Goal: Task Accomplishment & Management: Manage account settings

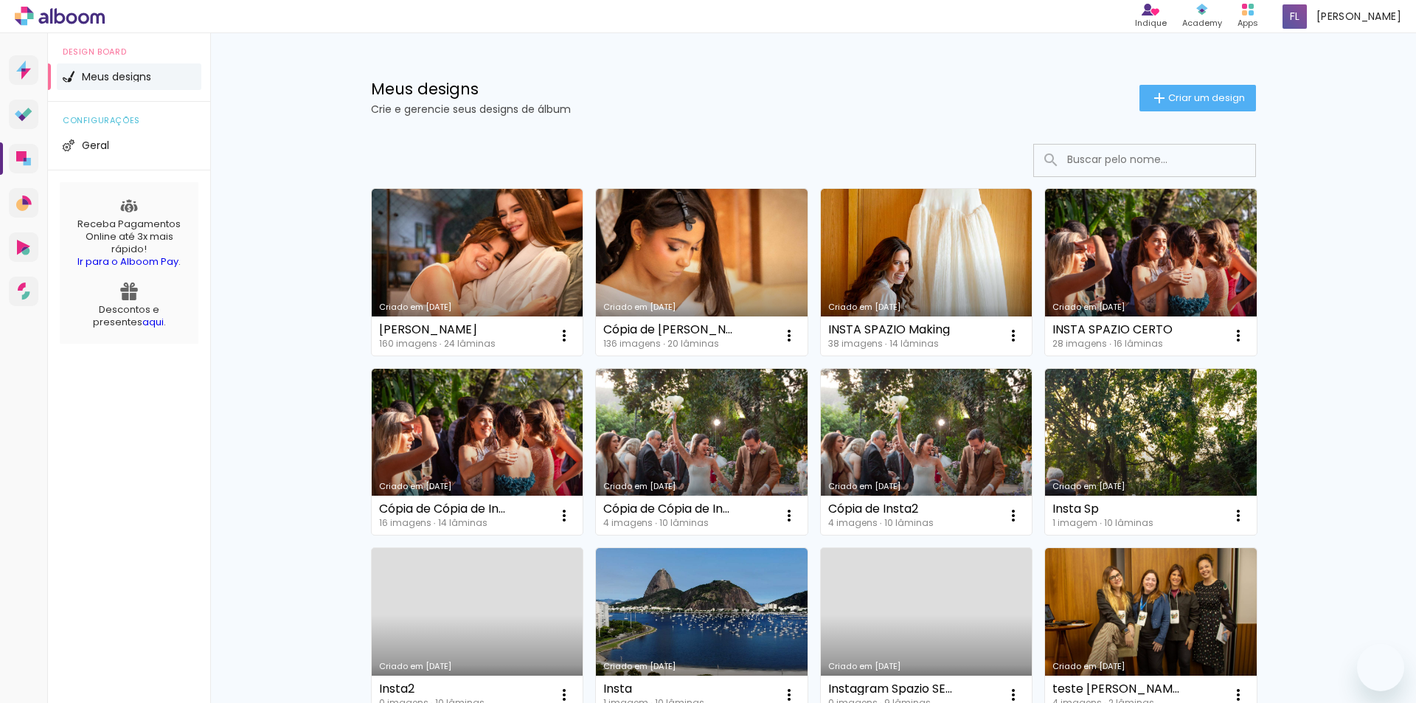
click at [507, 189] on link "Criado em 08/10/25" at bounding box center [478, 272] width 212 height 167
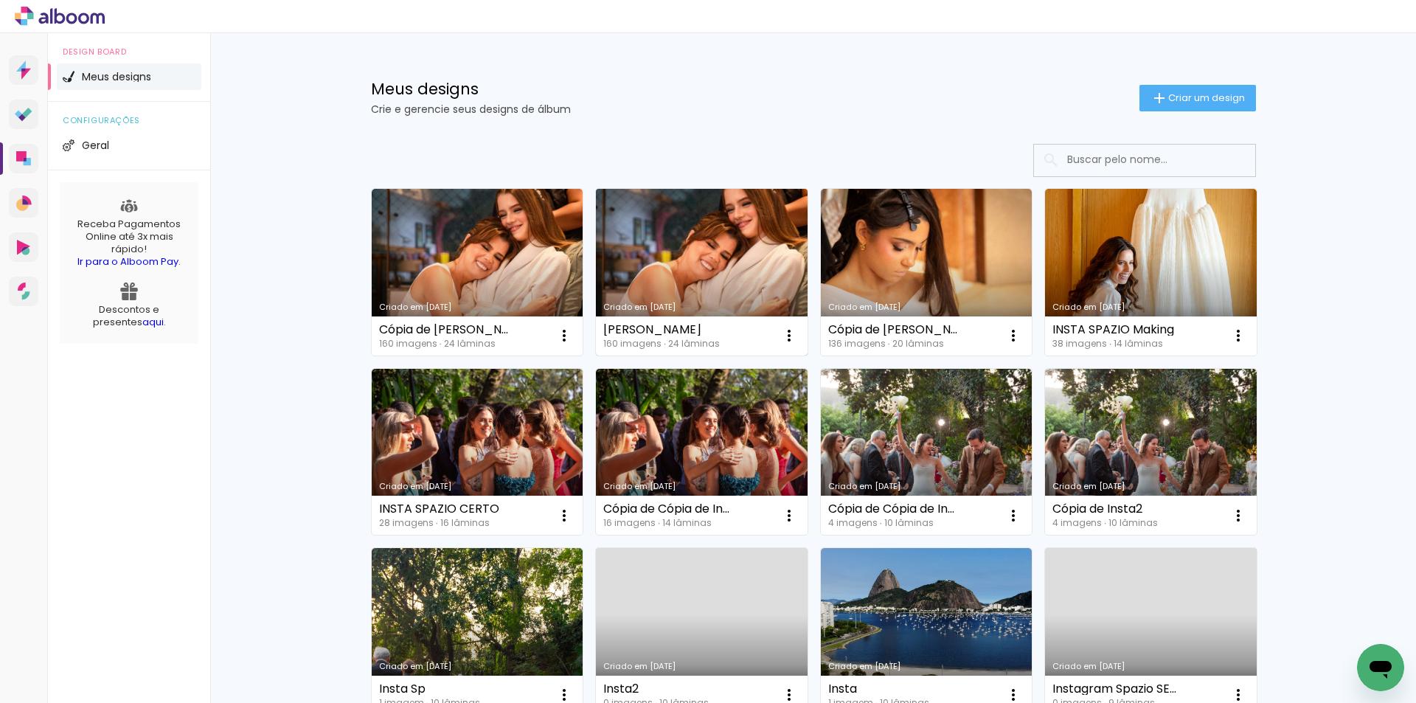
click at [655, 260] on link "Criado em 08/10/25" at bounding box center [702, 272] width 212 height 167
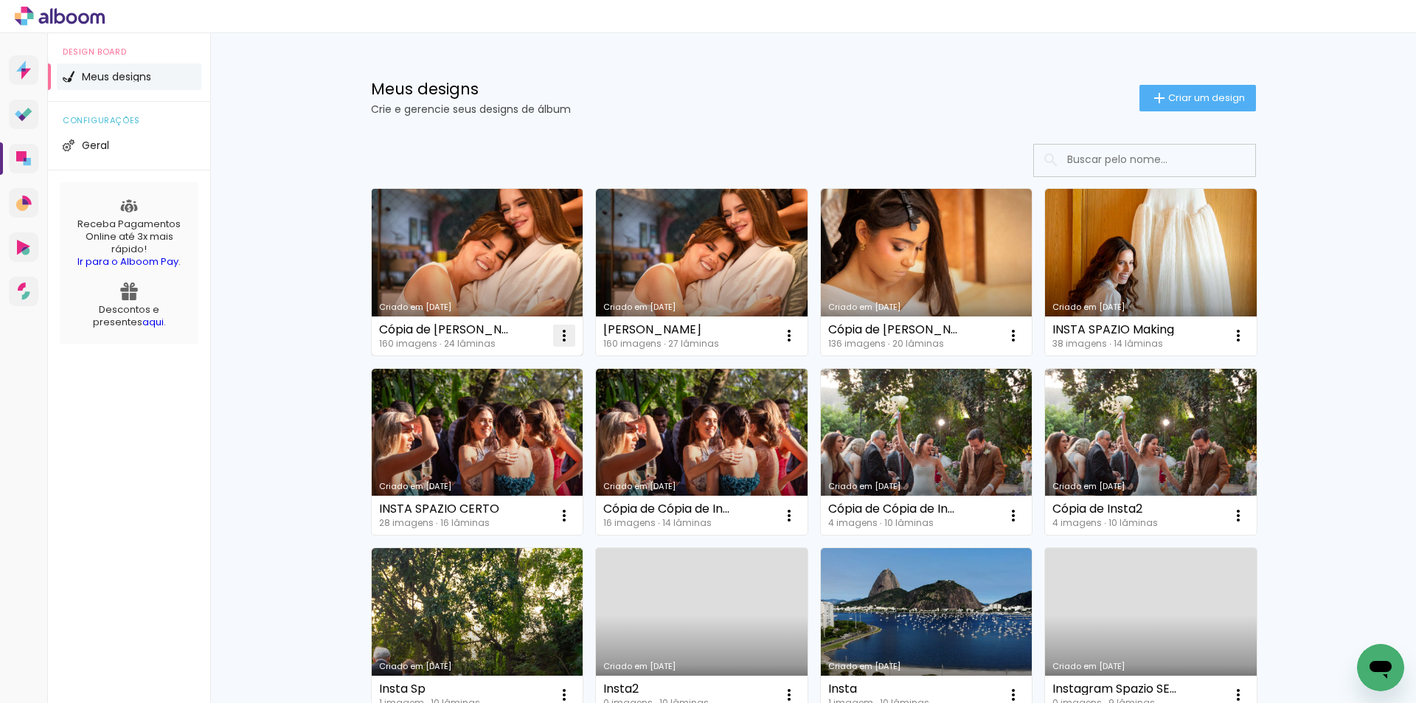
click at [556, 331] on iron-icon at bounding box center [564, 336] width 18 height 18
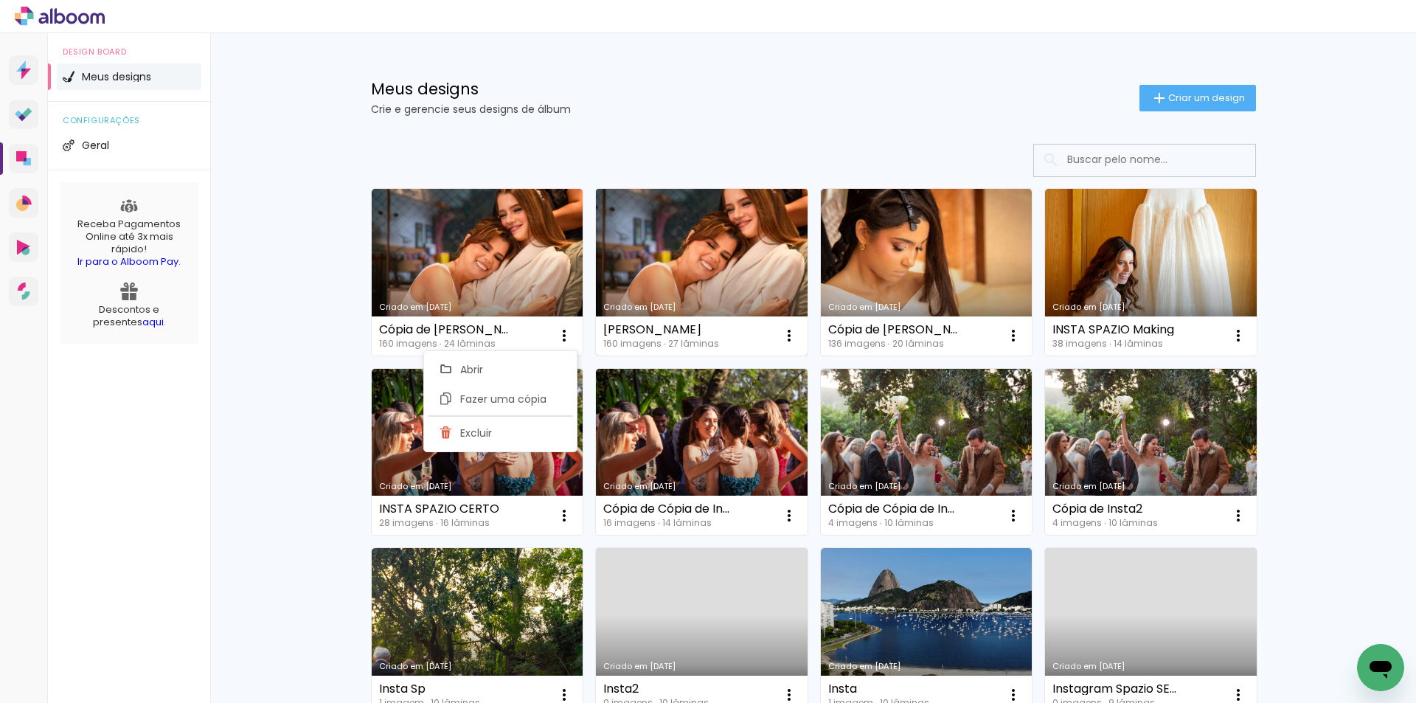
click at [676, 341] on div "160 imagens ∙ 27 lâminas" at bounding box center [661, 343] width 116 height 9
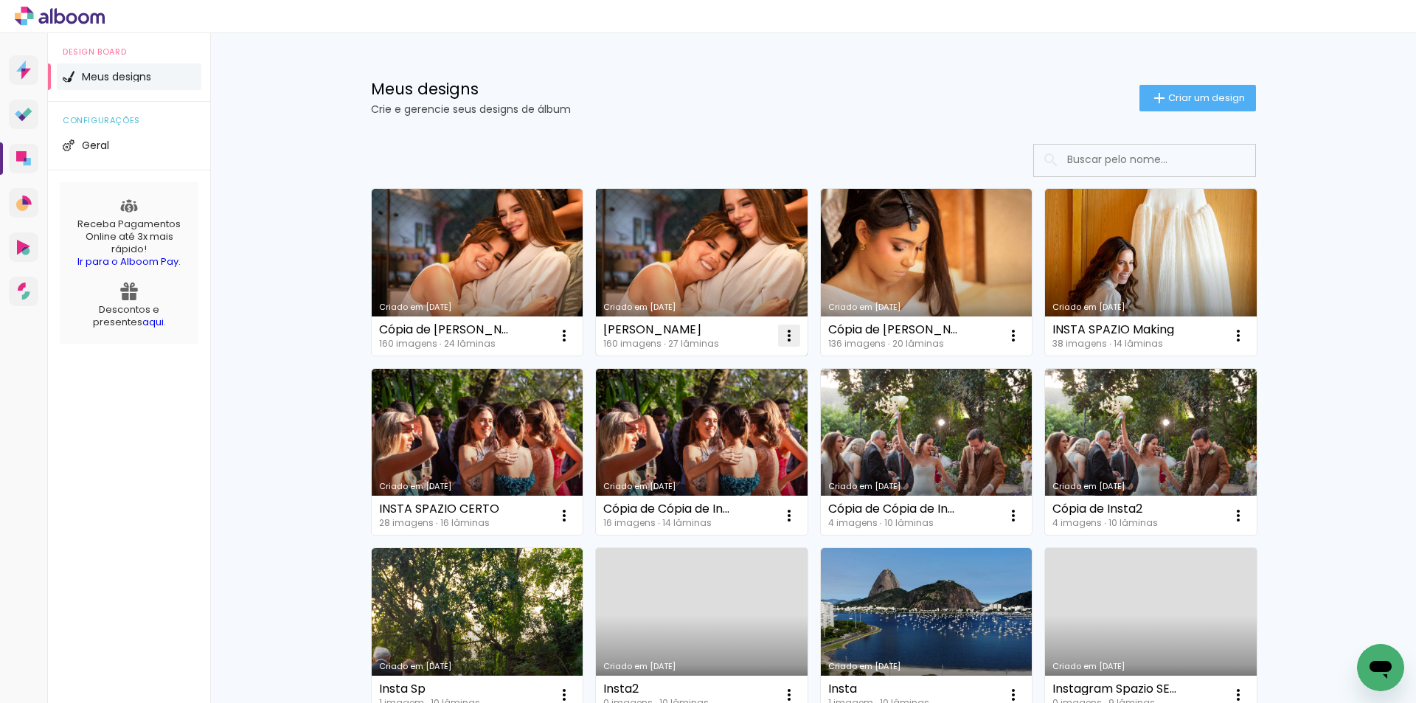
click at [780, 336] on iron-icon at bounding box center [789, 336] width 18 height 18
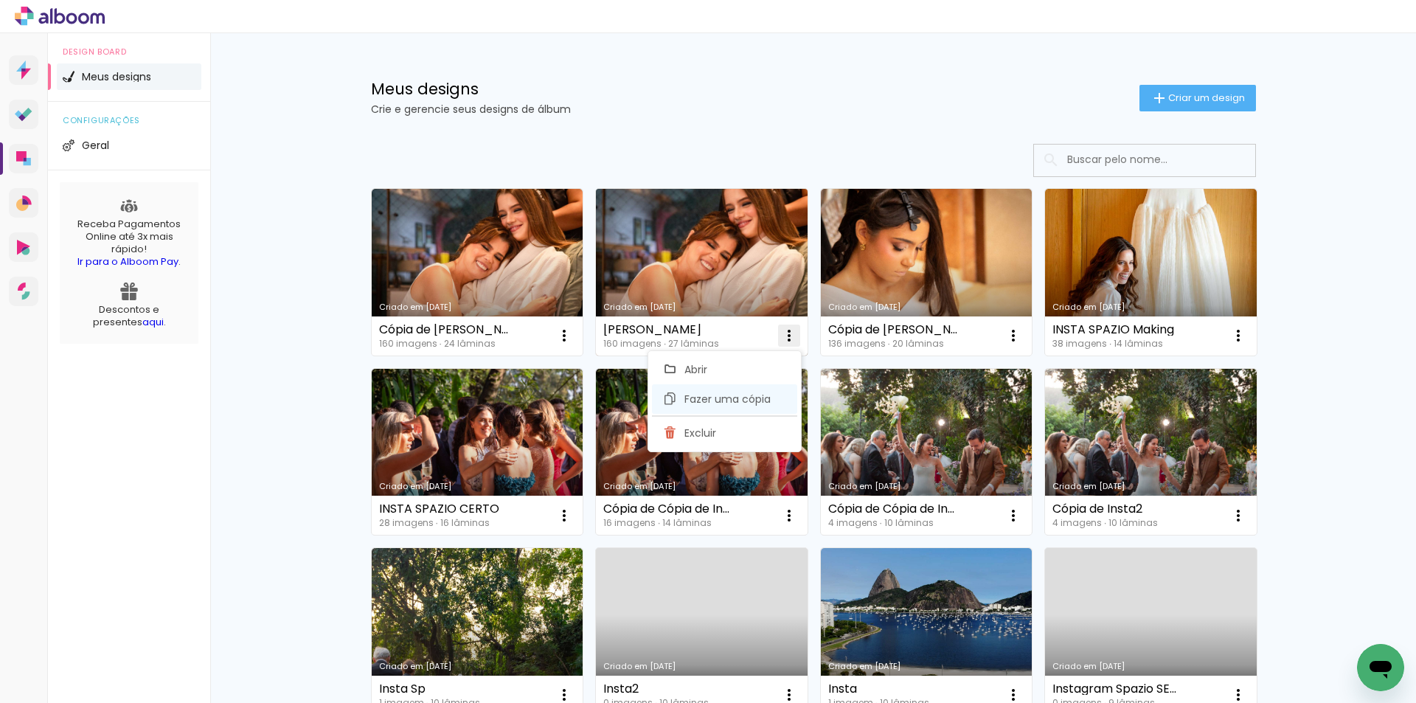
click at [707, 394] on span "Fazer uma cópia" at bounding box center [728, 399] width 86 height 10
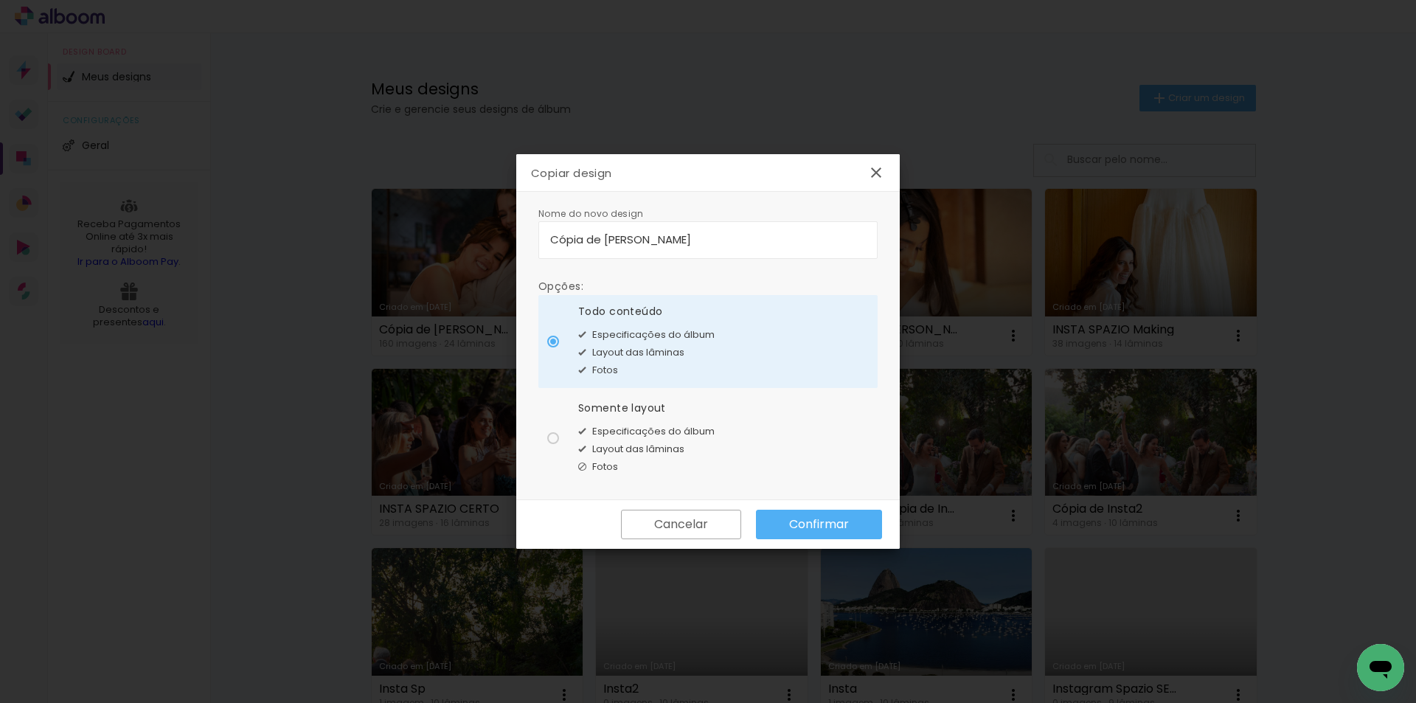
click at [659, 239] on input "Cópia de Maria XV" at bounding box center [708, 239] width 316 height 17
drag, startPoint x: 584, startPoint y: 237, endPoint x: 716, endPoint y: 236, distance: 132.1
click at [715, 236] on input "Cópia de Maria XV" at bounding box center [708, 239] width 316 height 17
type input "C"
type input "[PERSON_NAME] 2"
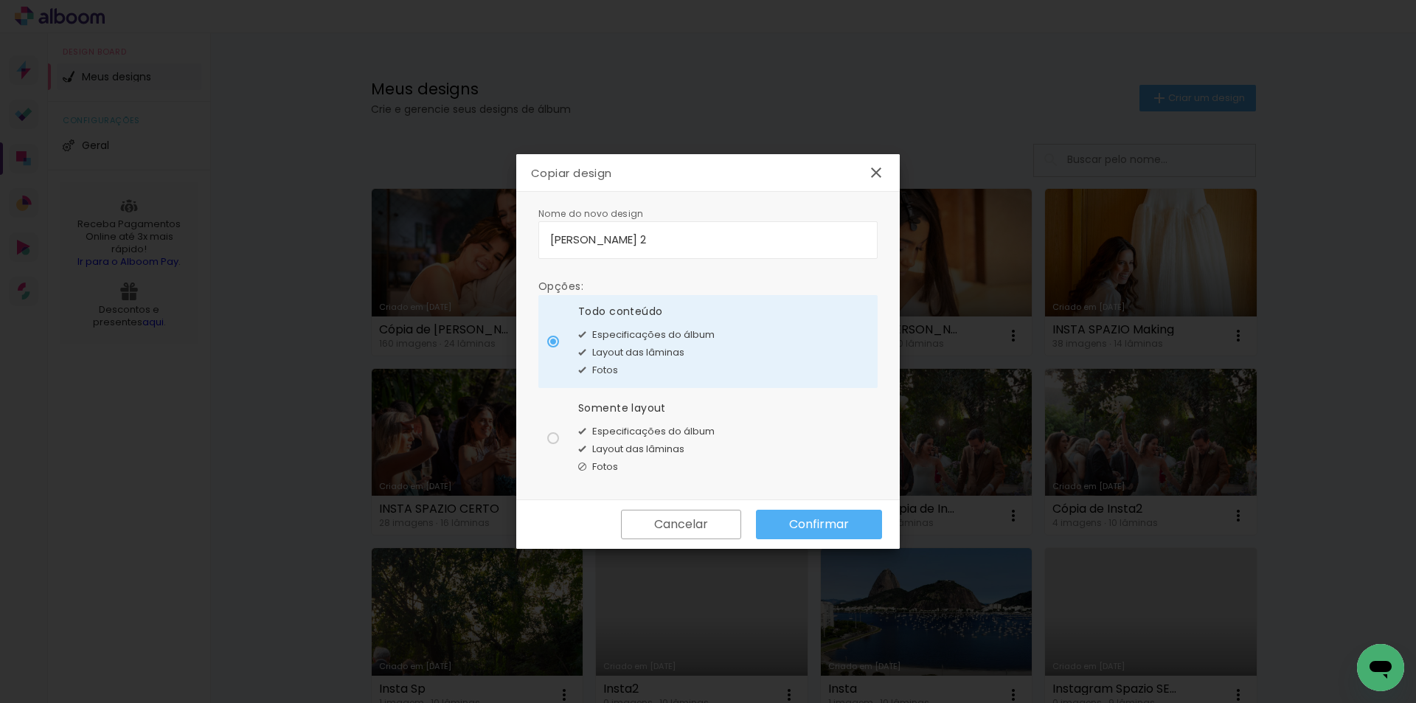
type paper-input "[PERSON_NAME] 2"
click at [797, 512] on paper-button "Confirmar" at bounding box center [819, 525] width 126 height 30
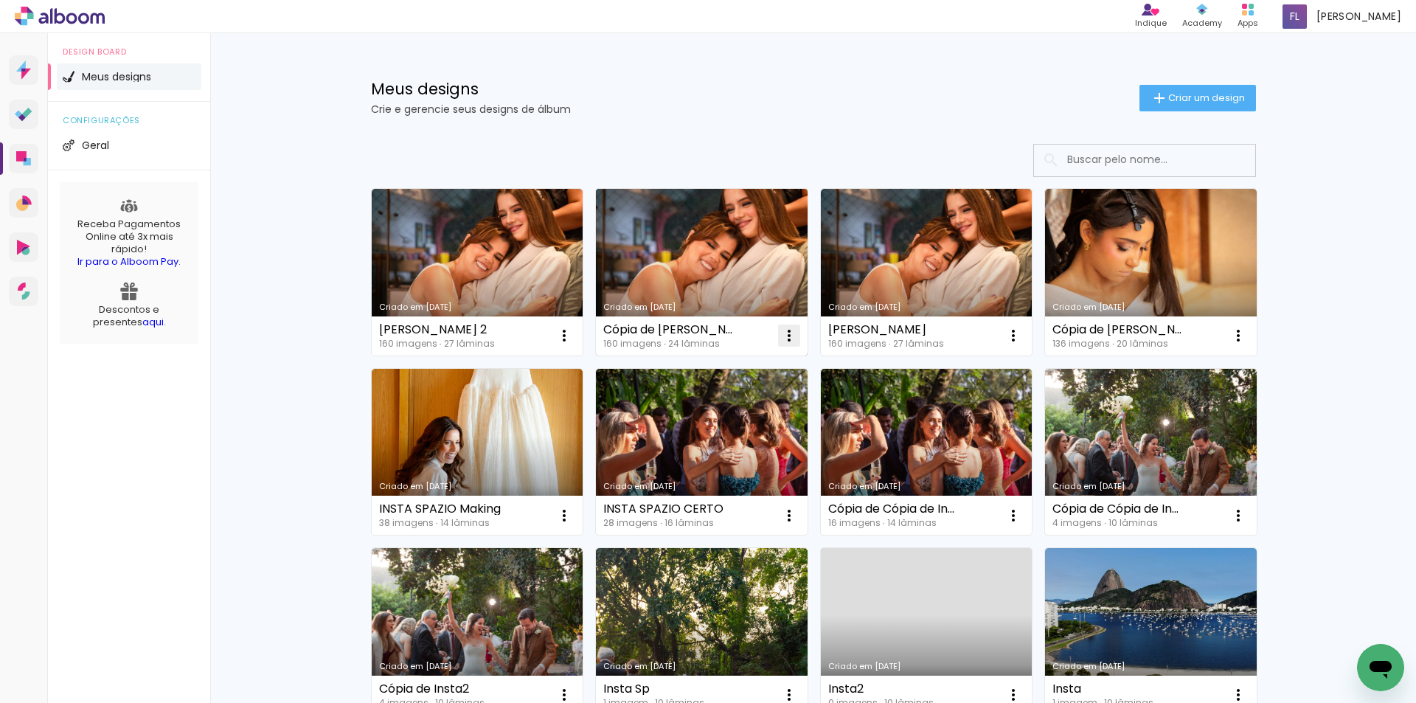
click at [783, 331] on iron-icon at bounding box center [789, 336] width 18 height 18
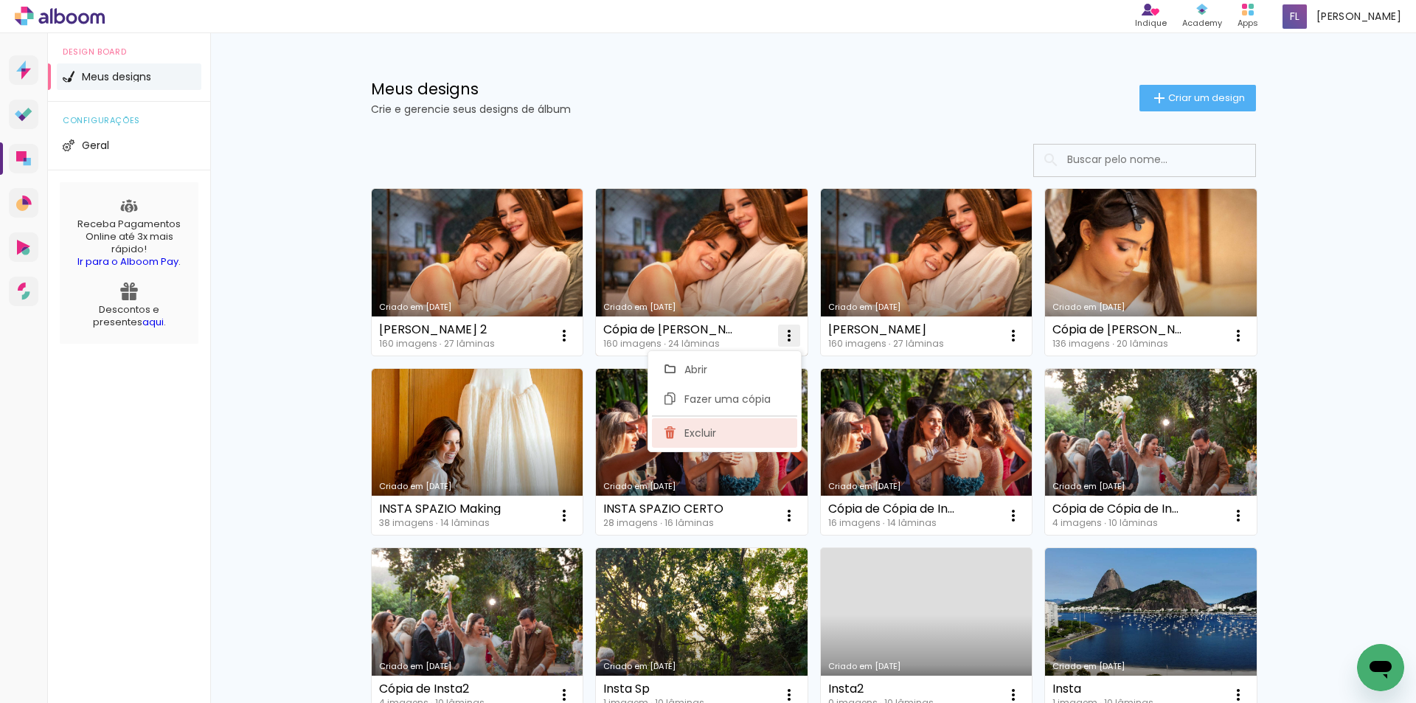
click at [728, 426] on paper-item "Excluir" at bounding box center [724, 433] width 145 height 30
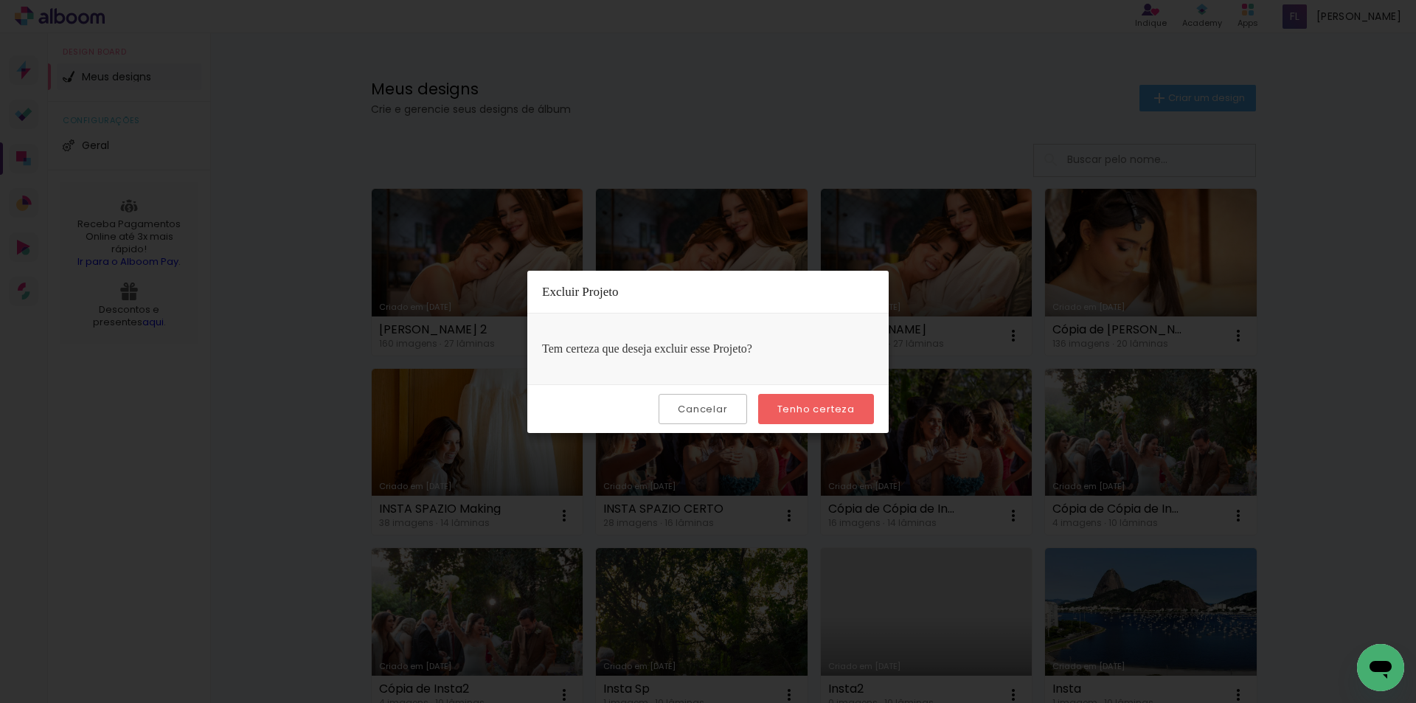
click at [0, 0] on slot "Tenho certeza" at bounding box center [0, 0] width 0 height 0
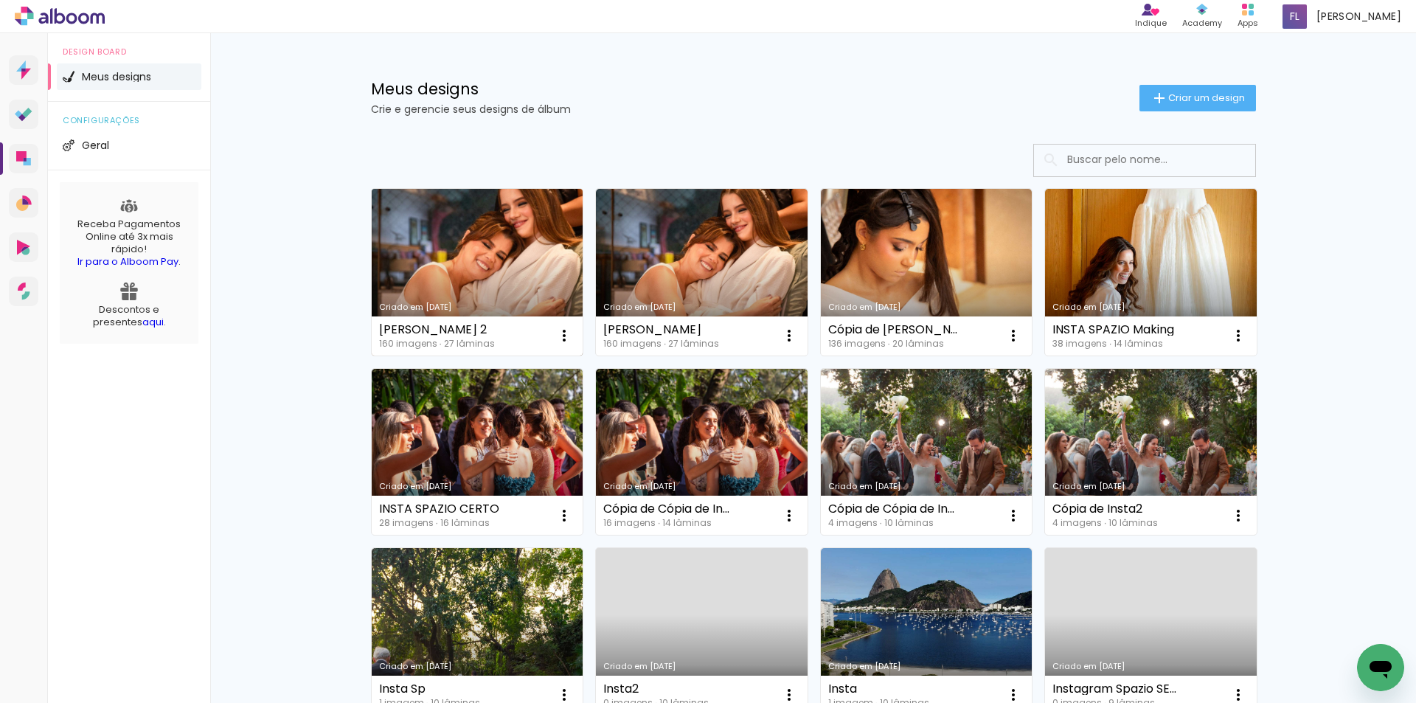
click at [514, 240] on link "Criado em [DATE]" at bounding box center [478, 272] width 212 height 167
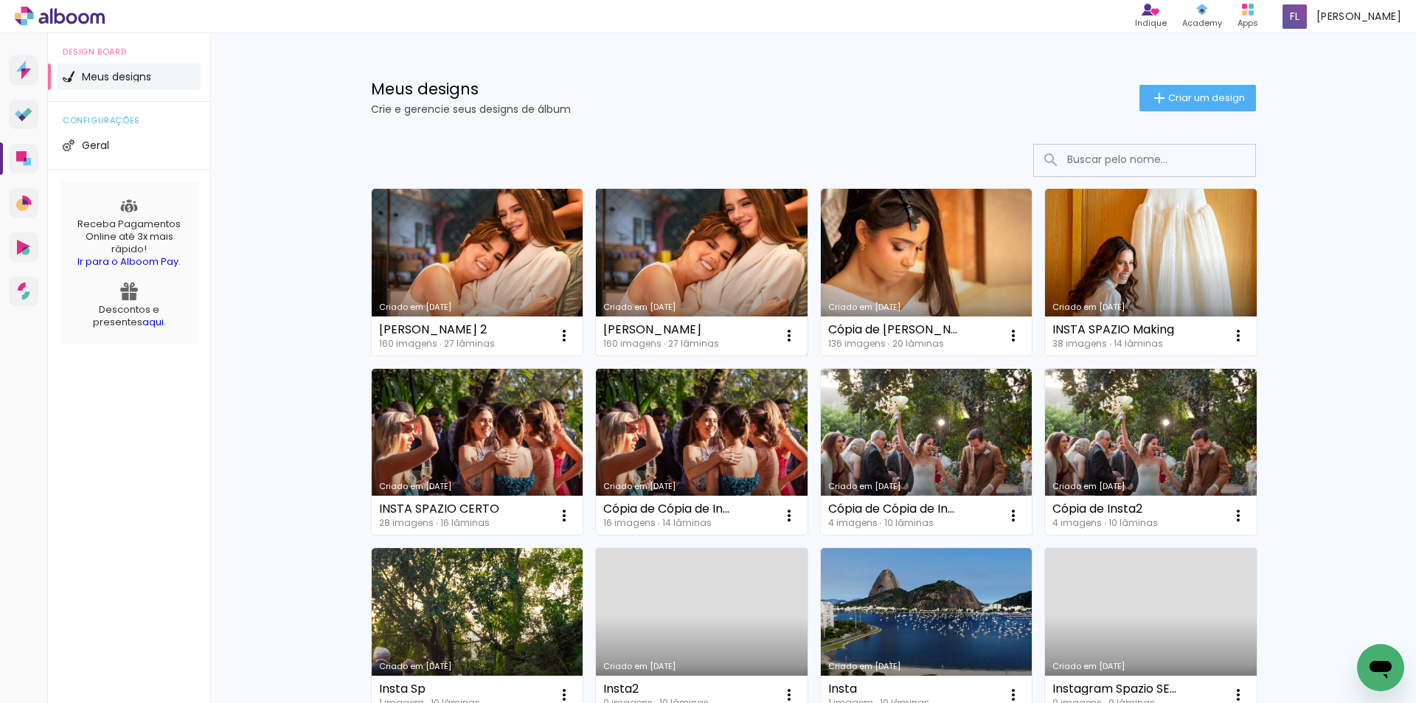
click at [711, 240] on link "Criado em [DATE]" at bounding box center [702, 272] width 212 height 167
click at [789, 330] on iron-icon at bounding box center [789, 336] width 18 height 18
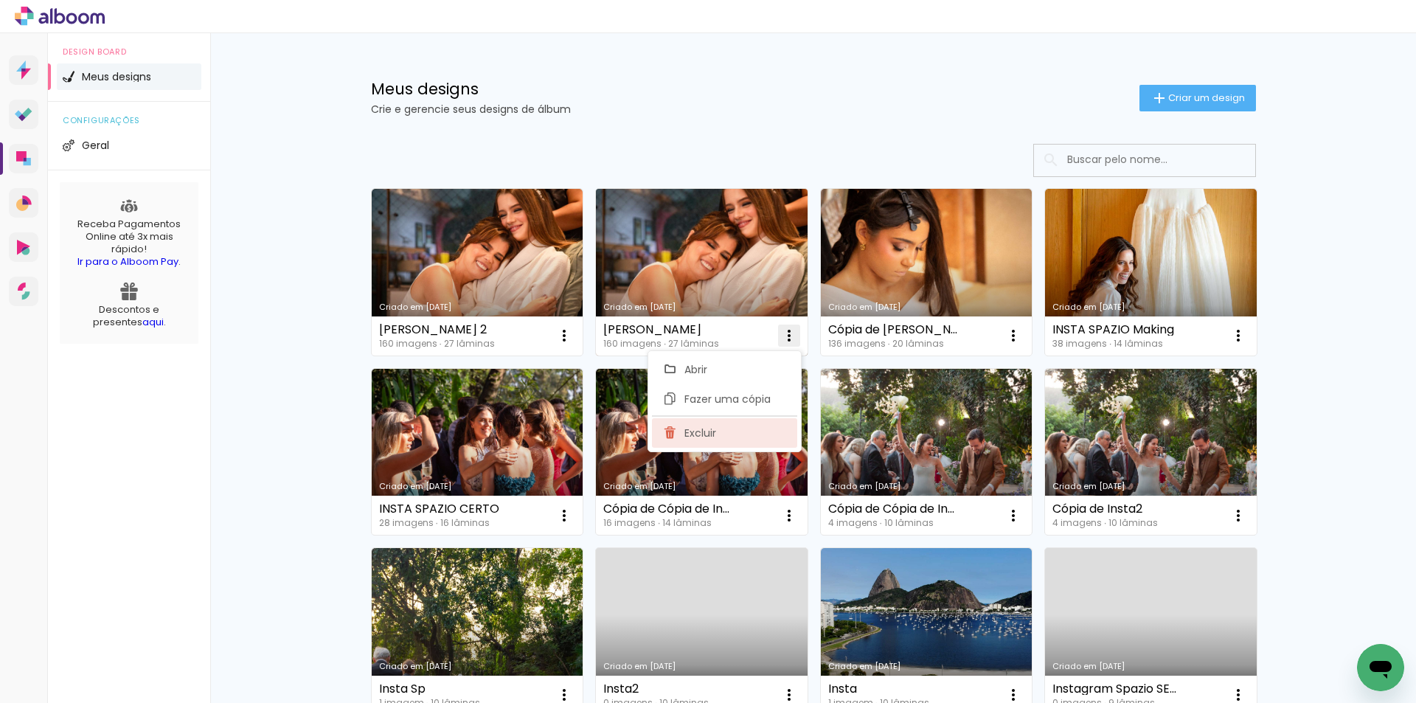
click at [734, 422] on paper-item "Excluir" at bounding box center [724, 433] width 145 height 30
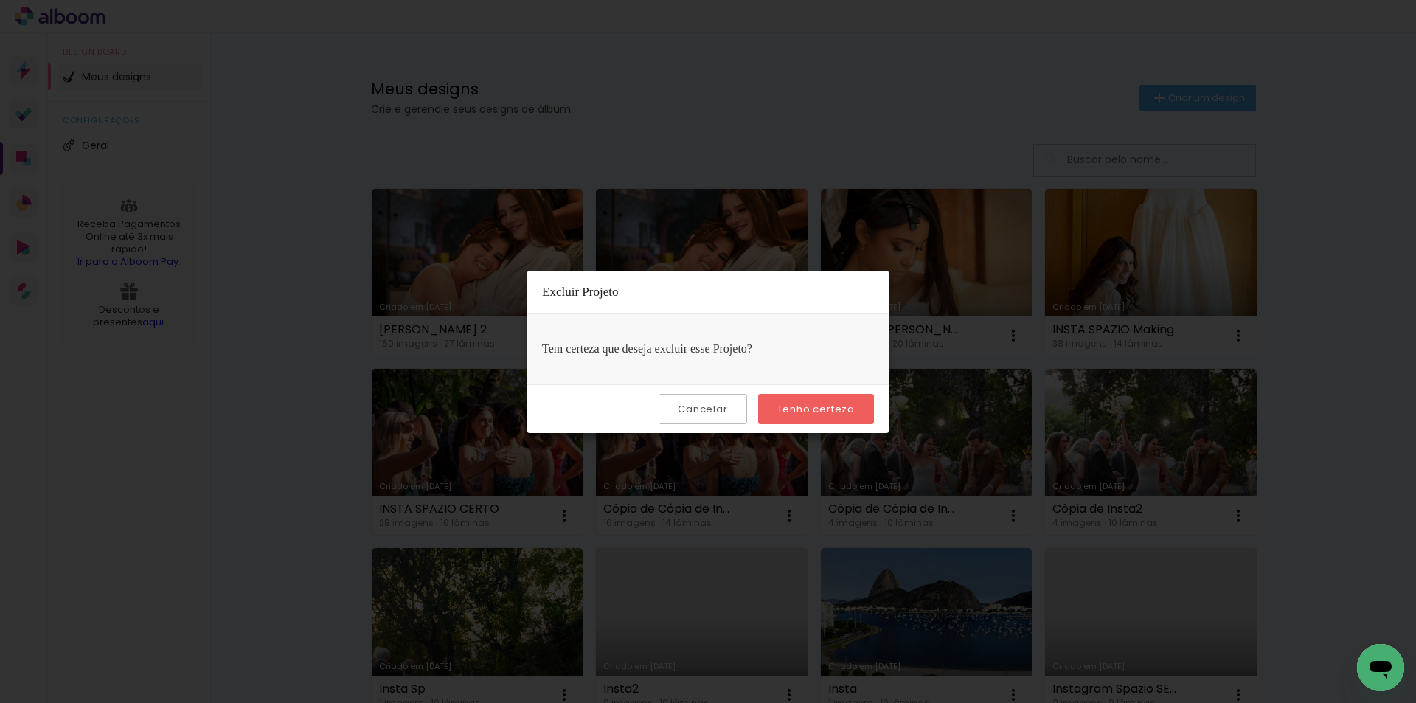
click at [0, 0] on slot "Tenho certeza" at bounding box center [0, 0] width 0 height 0
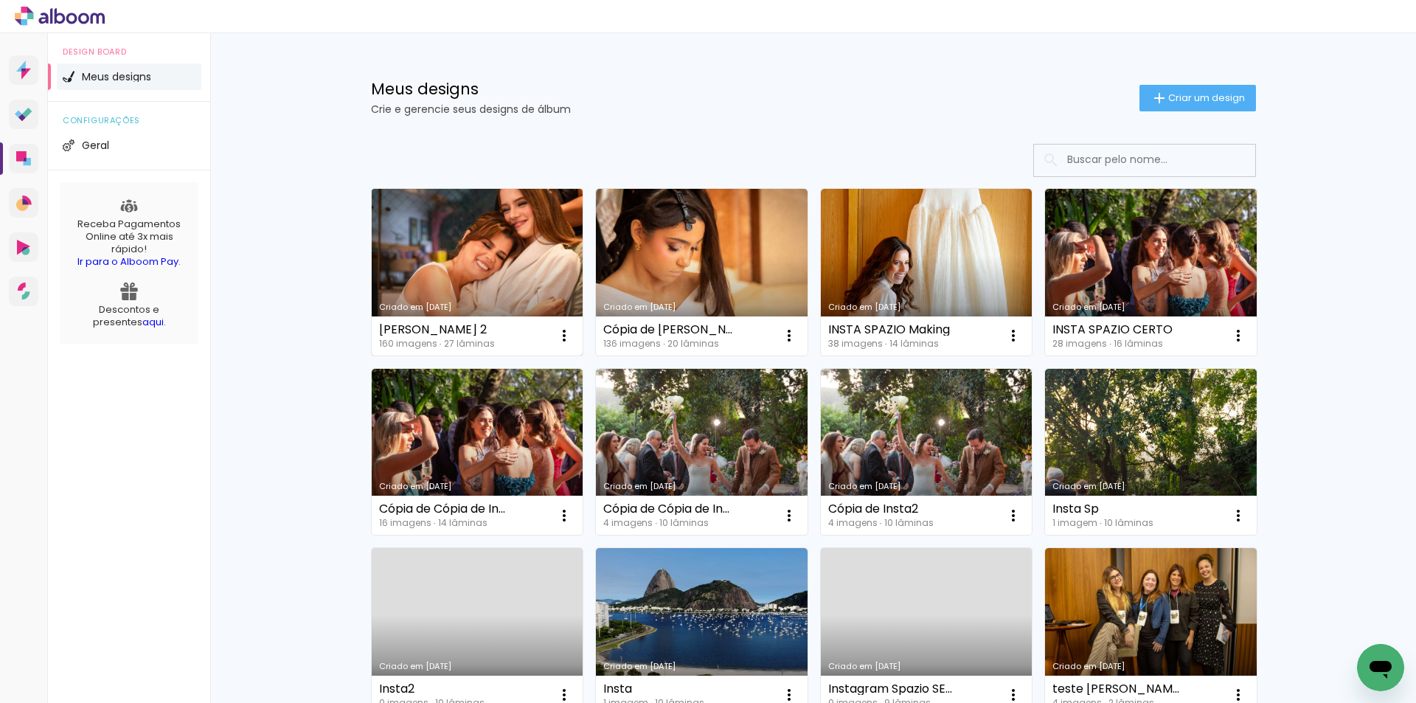
click at [505, 239] on link "Criado em [DATE]" at bounding box center [478, 272] width 212 height 167
